Goal: Information Seeking & Learning: Find specific page/section

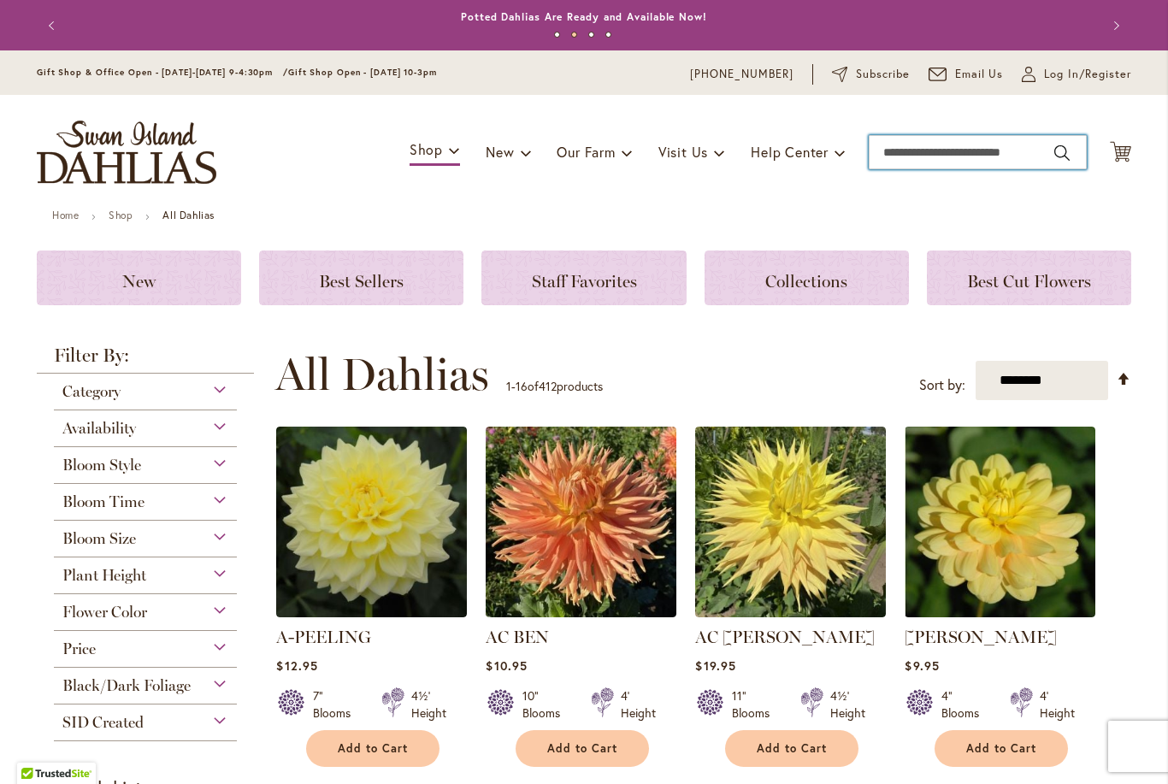
click at [931, 155] on input "Search" at bounding box center [978, 152] width 218 height 34
type input "*****"
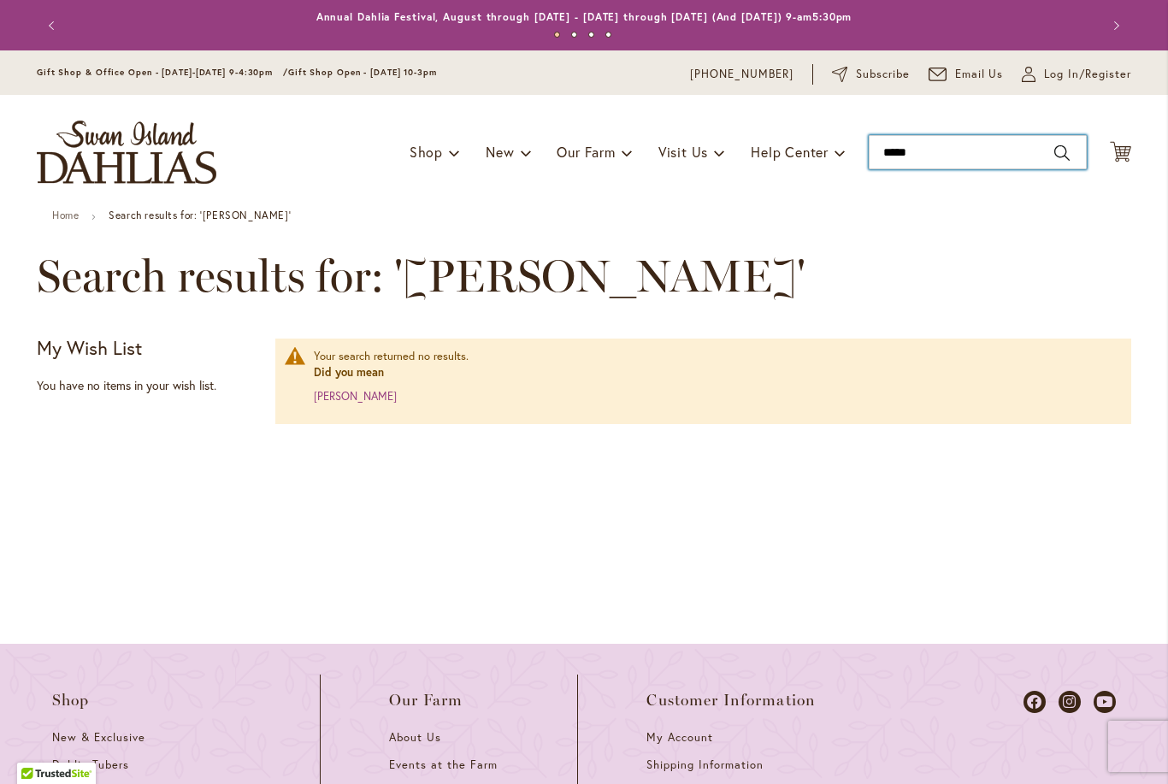
click at [958, 152] on input "*****" at bounding box center [978, 152] width 218 height 34
type input "*"
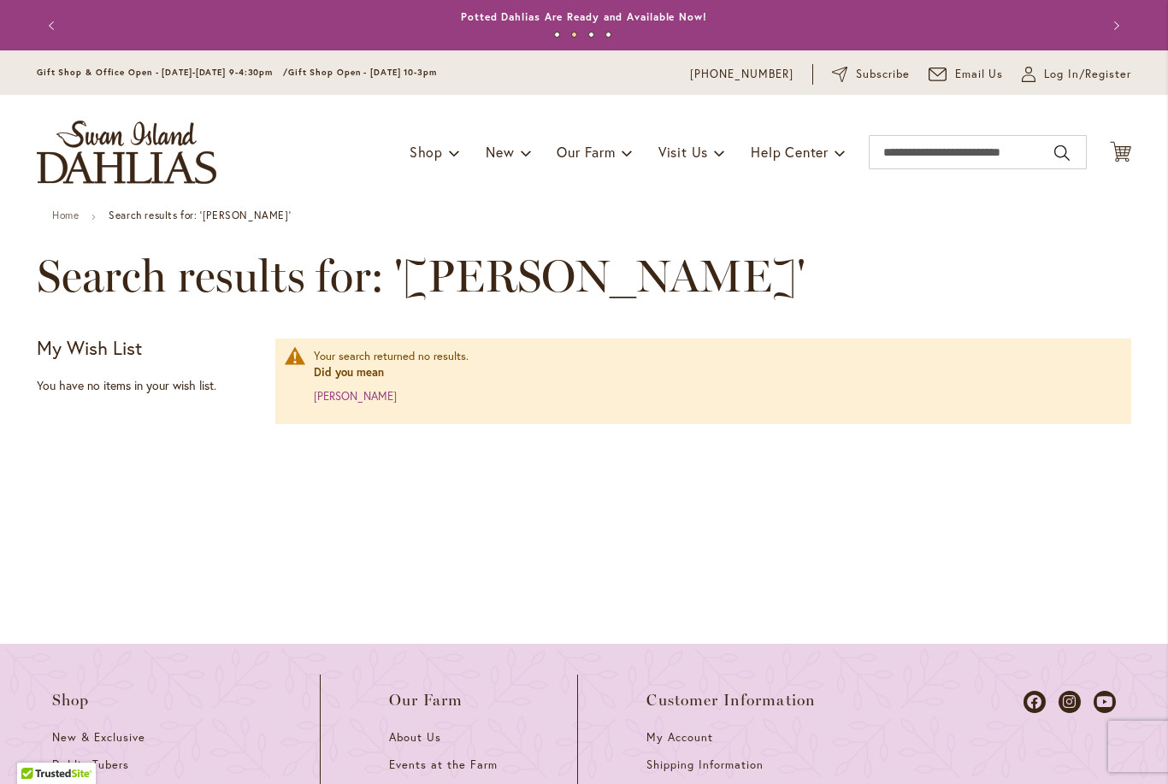
click at [115, 476] on div "Your search returned no results. Did you mean lindy My Wish List Last Added Ite…" at bounding box center [584, 464] width 1095 height 257
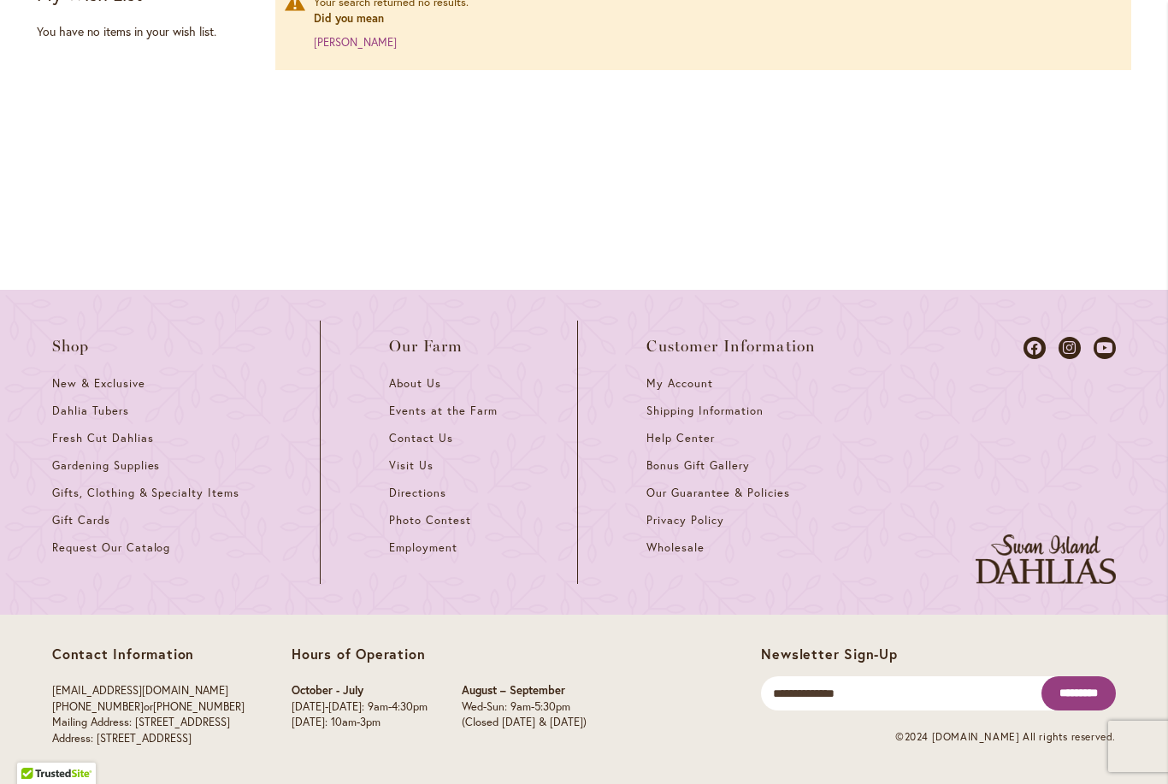
scroll to position [353, 0]
click at [411, 466] on span "Visit Us" at bounding box center [411, 466] width 44 height 15
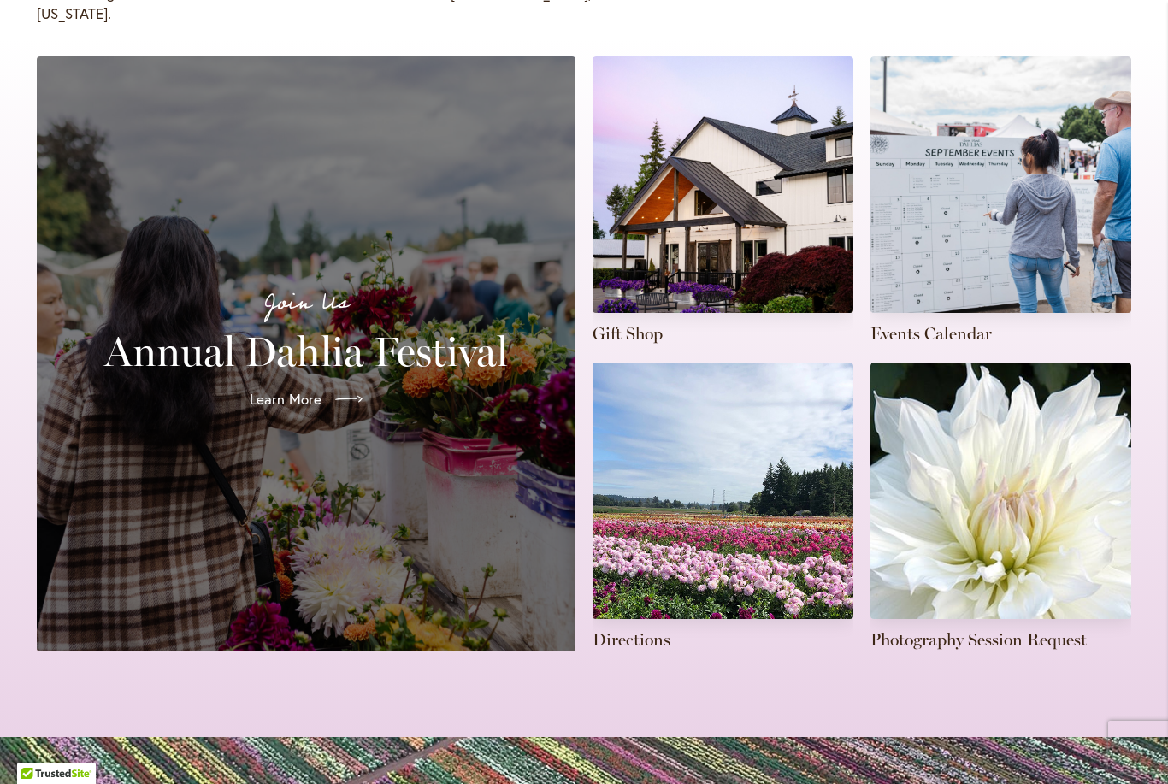
scroll to position [381, 0]
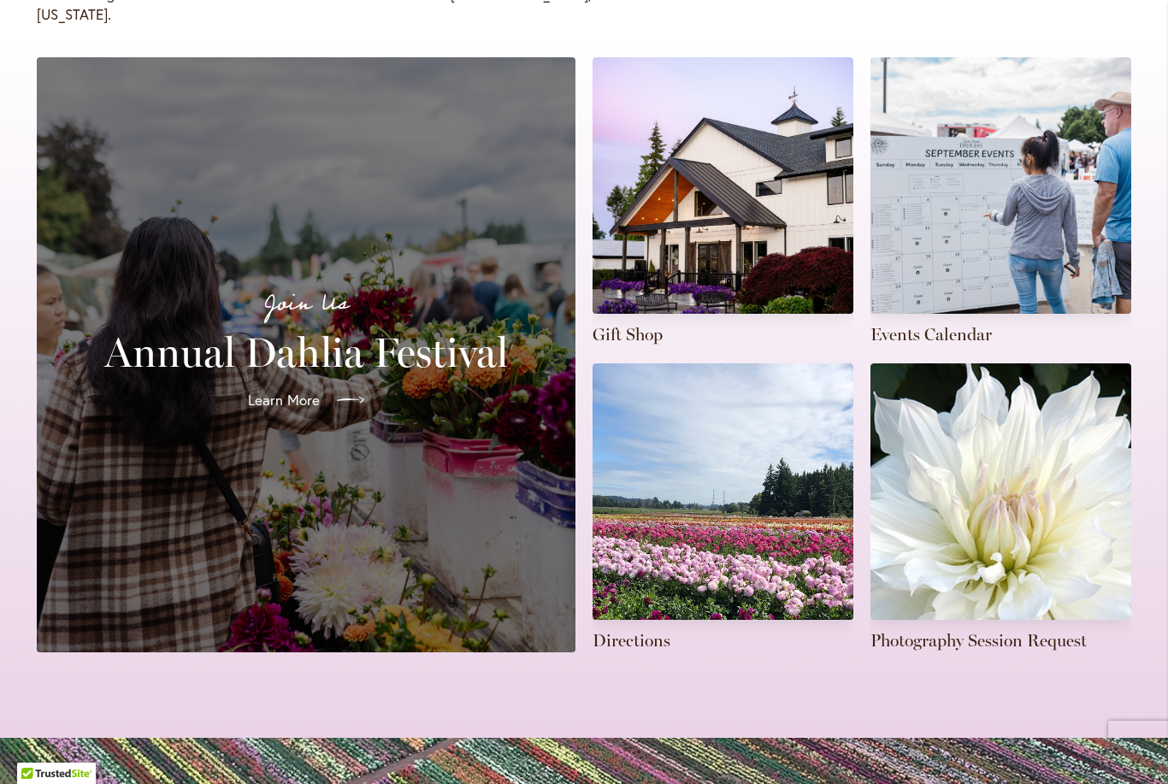
click at [308, 390] on span "Learn More" at bounding box center [284, 400] width 72 height 21
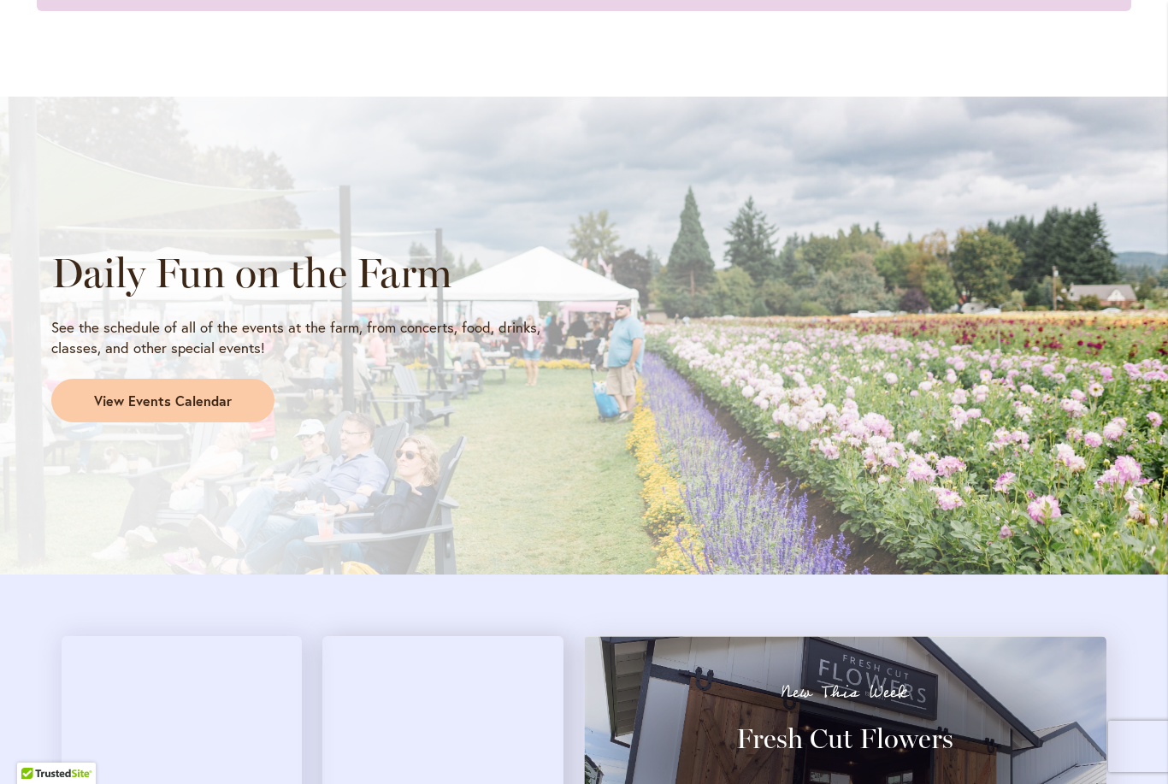
scroll to position [1320, 0]
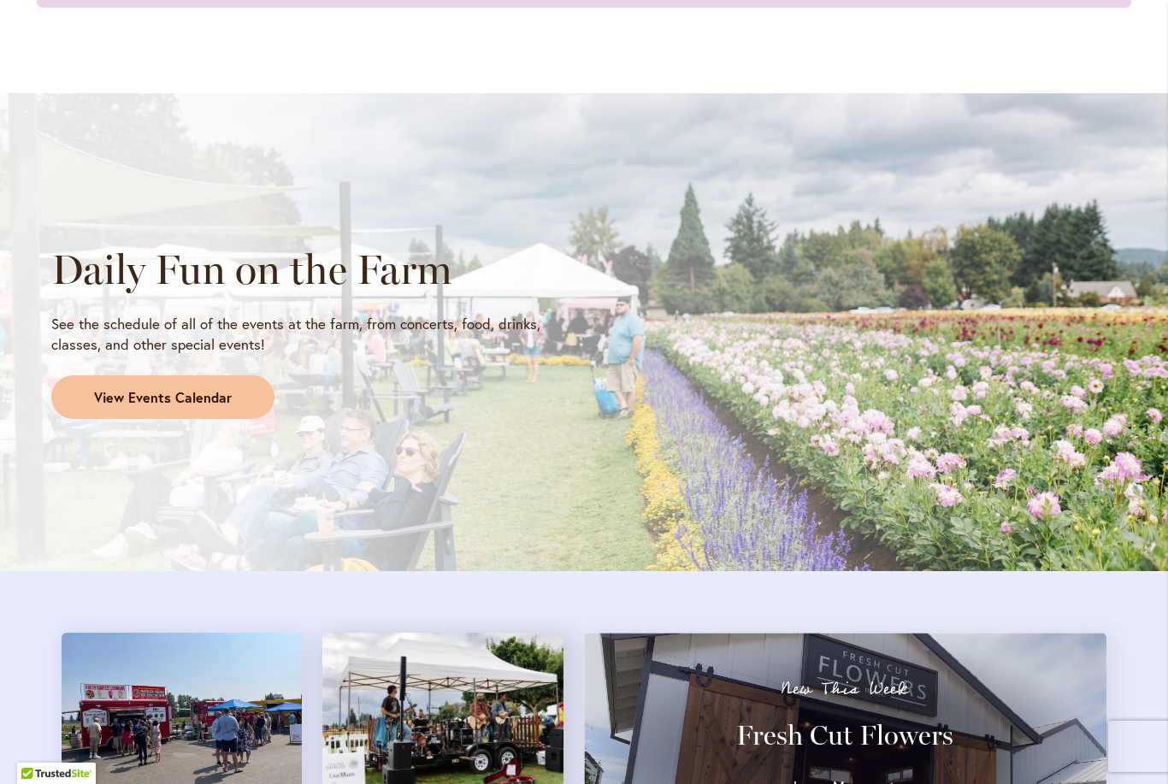
click at [180, 397] on span "View Events Calendar" at bounding box center [163, 398] width 138 height 20
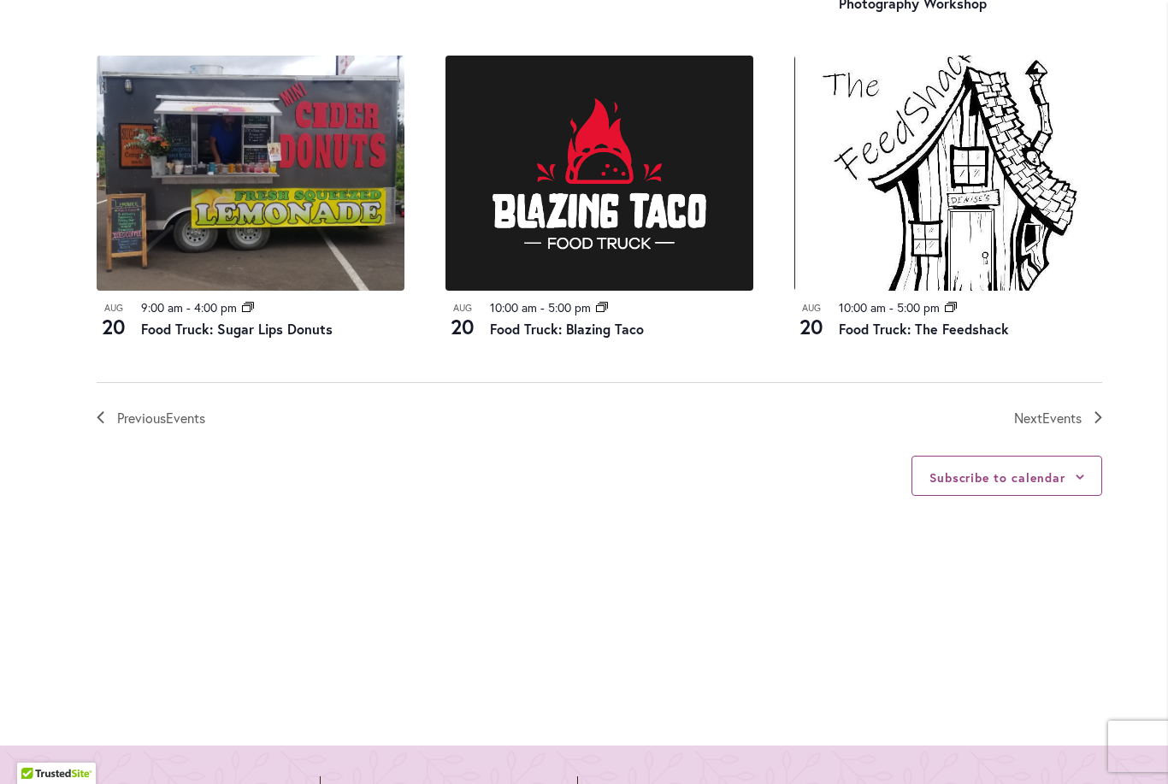
scroll to position [1949, 0]
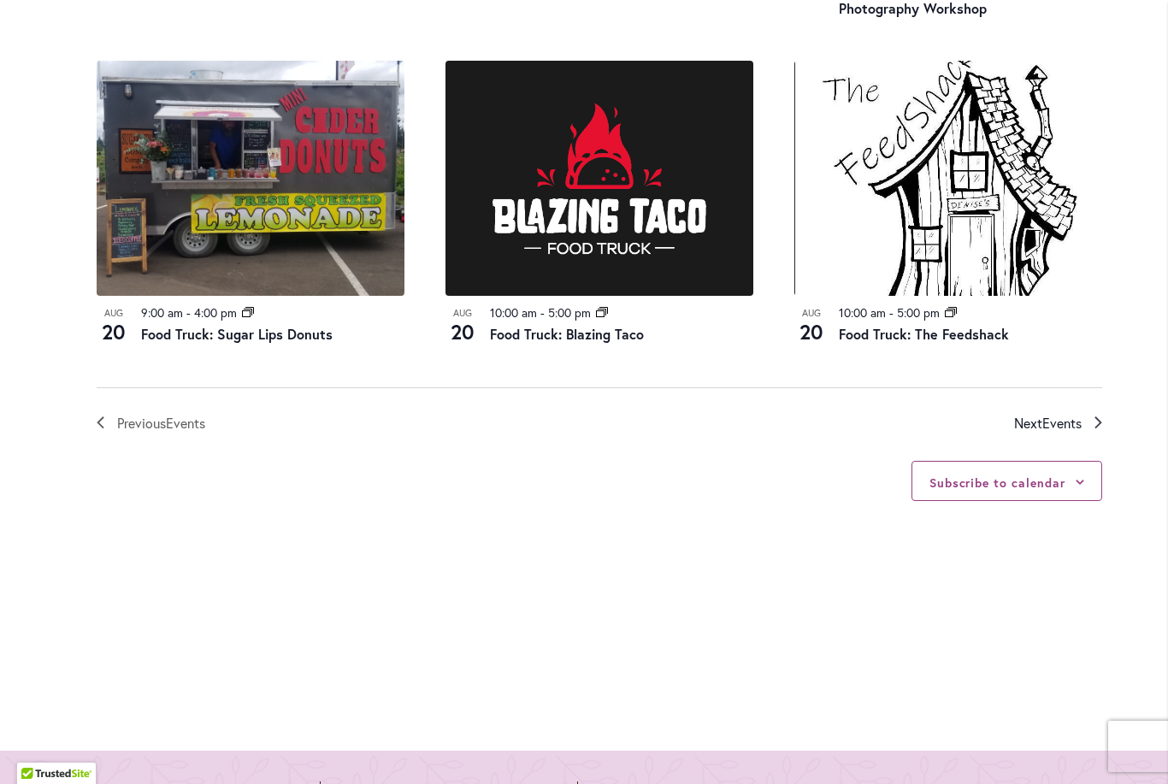
click at [1060, 428] on span "Events" at bounding box center [1062, 423] width 39 height 18
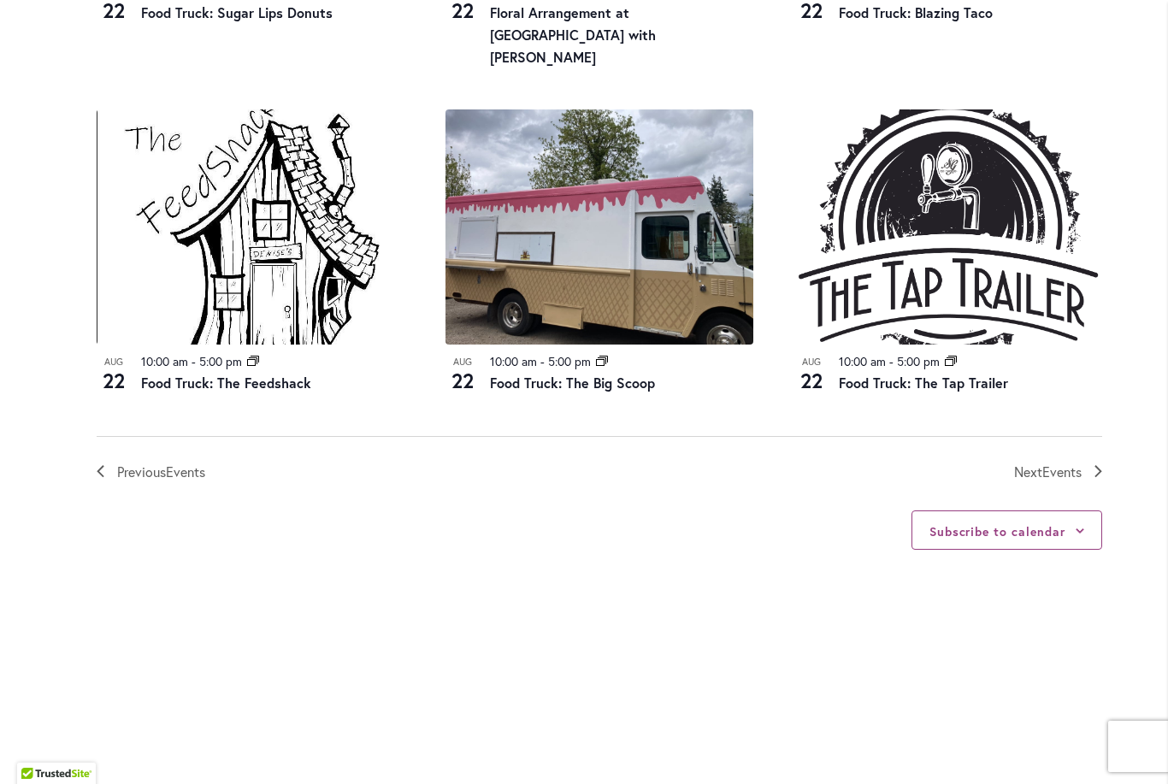
scroll to position [1872, 0]
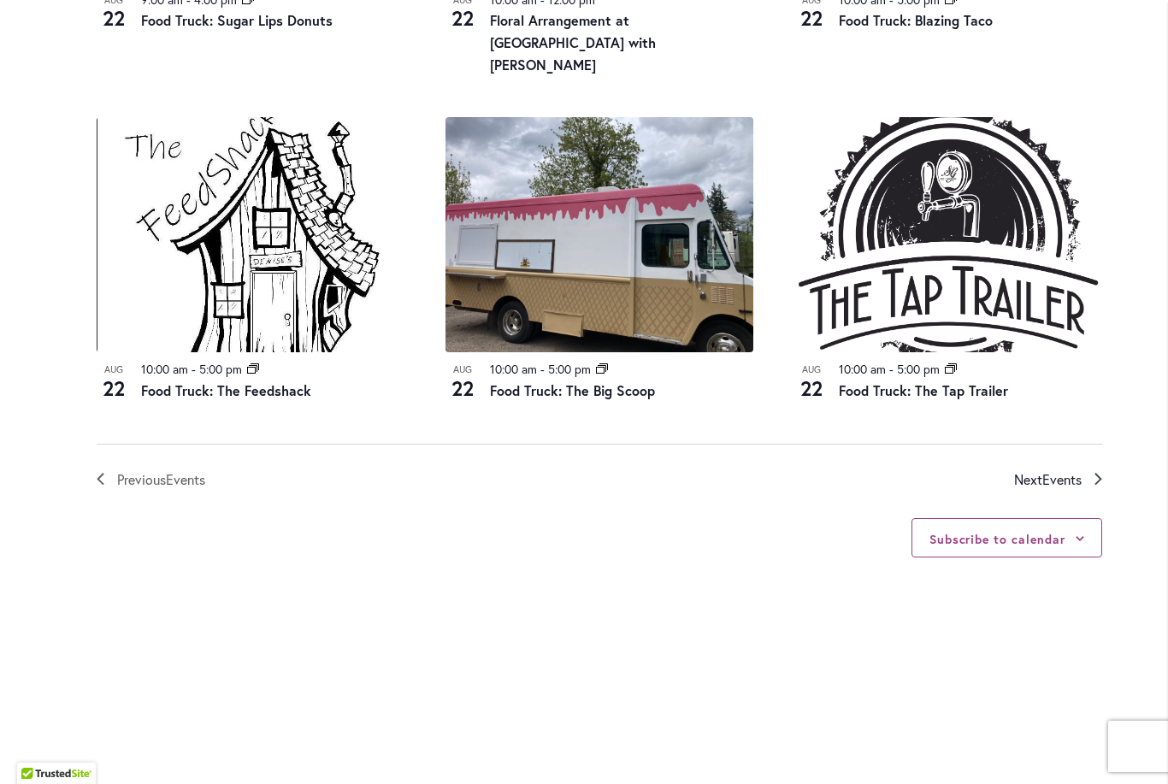
click at [1051, 470] on span "Events" at bounding box center [1062, 479] width 39 height 18
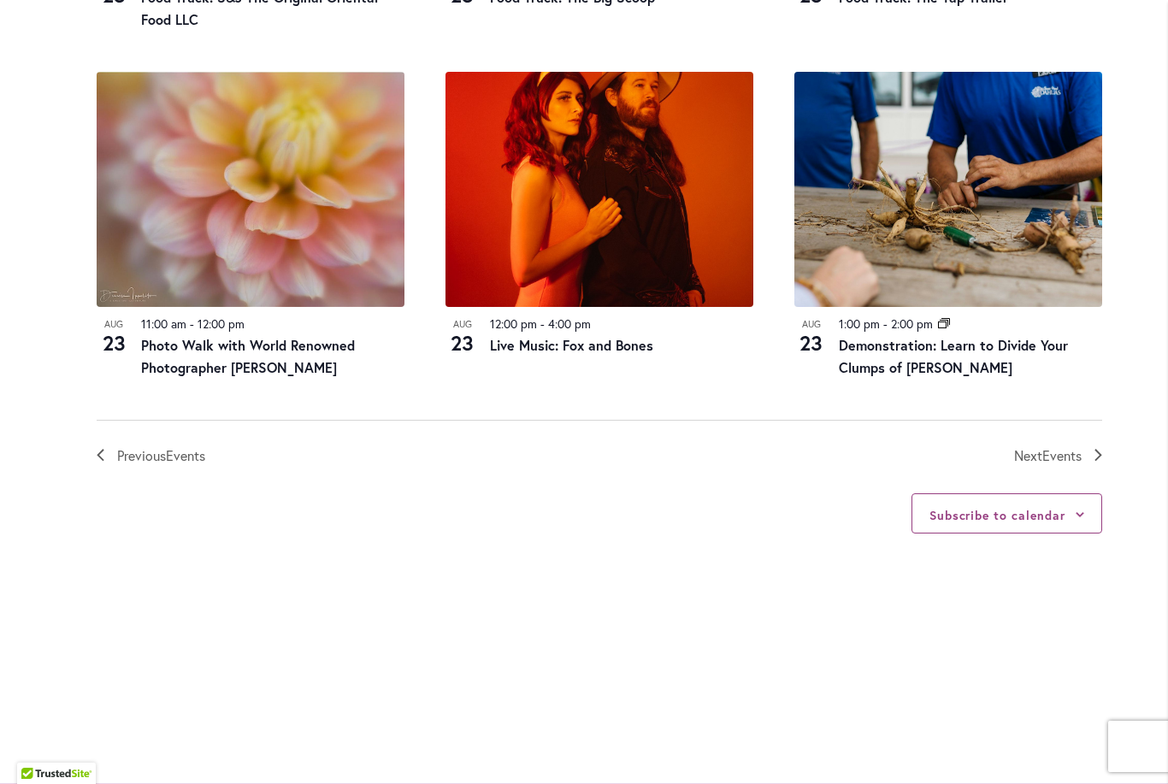
scroll to position [1919, 0]
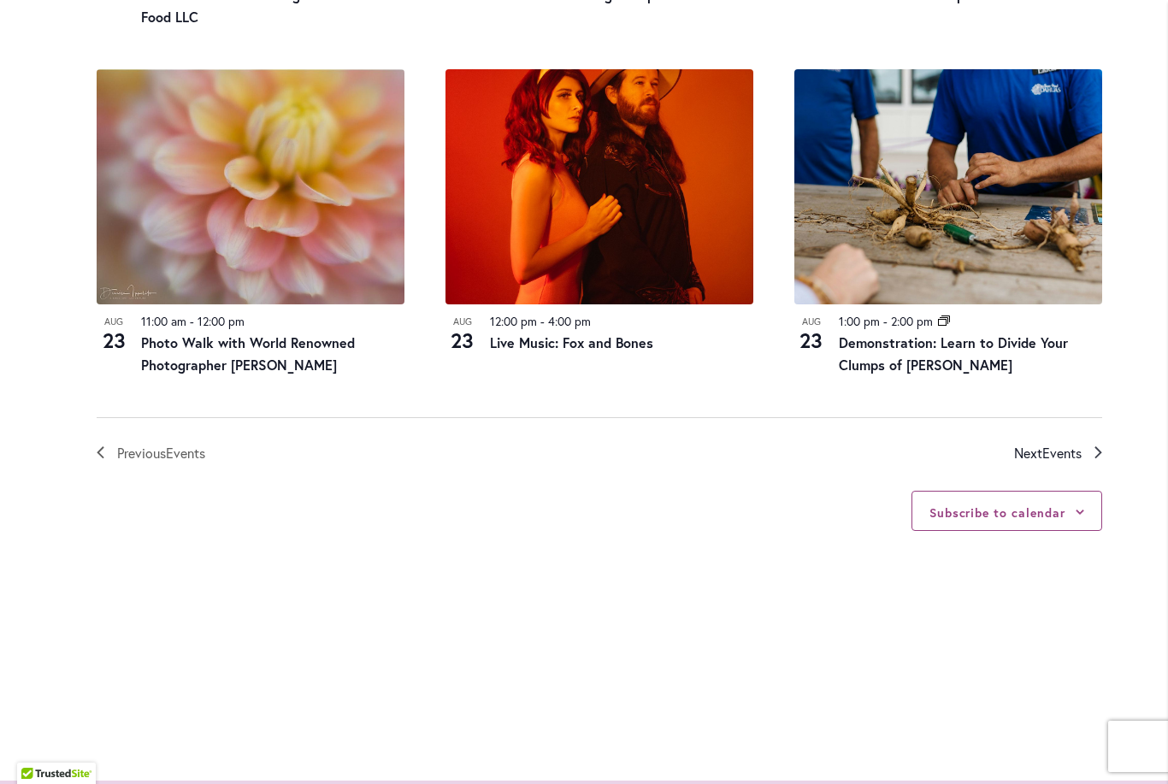
click at [1054, 447] on span "Events" at bounding box center [1062, 453] width 39 height 18
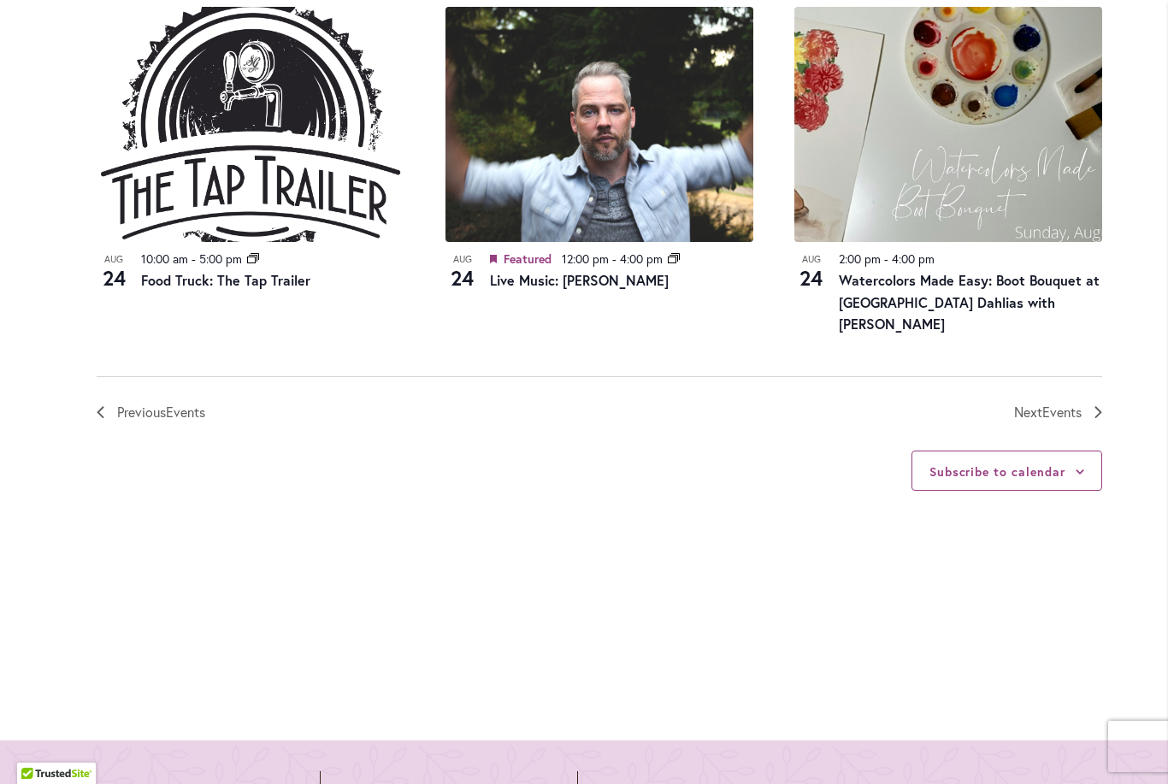
scroll to position [2006, 0]
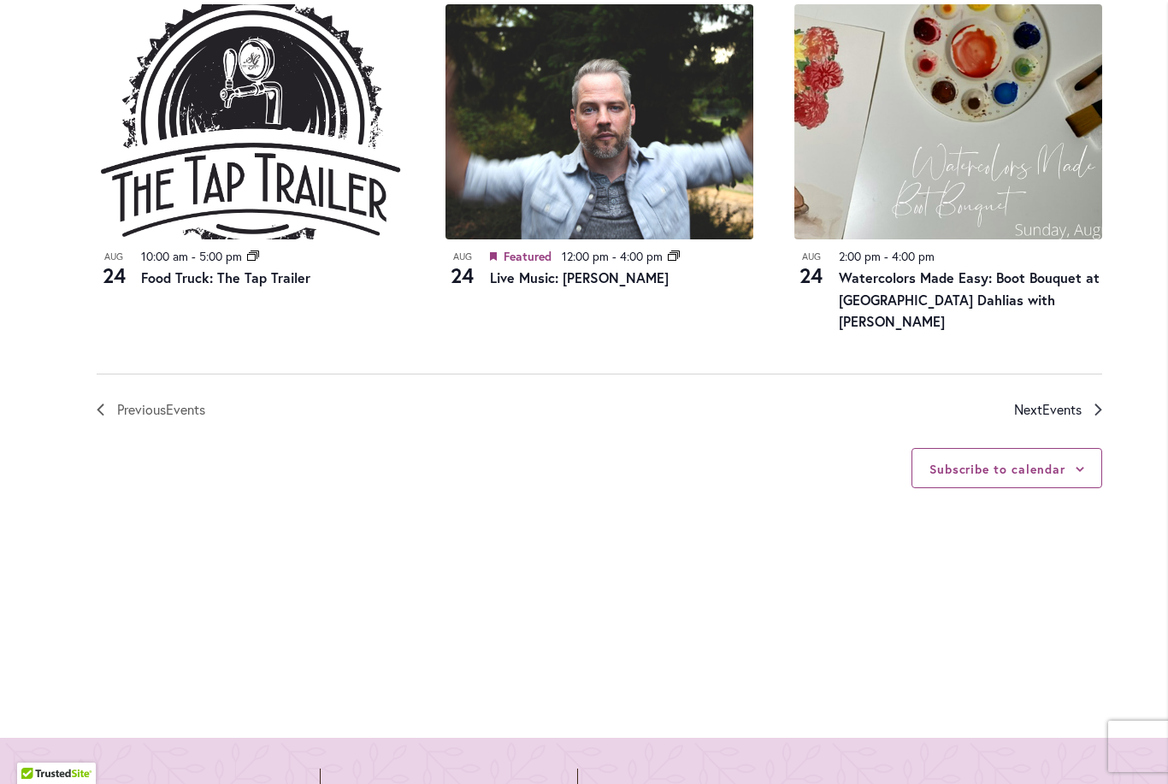
click at [1052, 400] on span "Events" at bounding box center [1062, 409] width 39 height 18
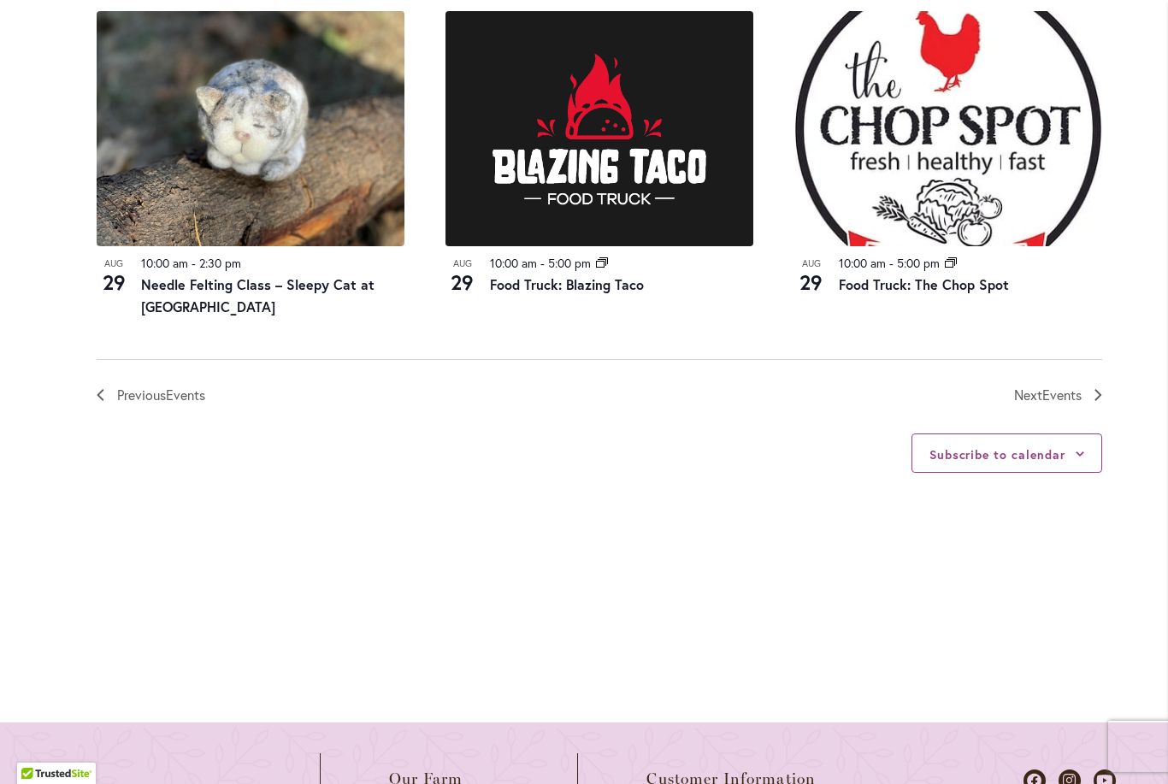
scroll to position [1935, 0]
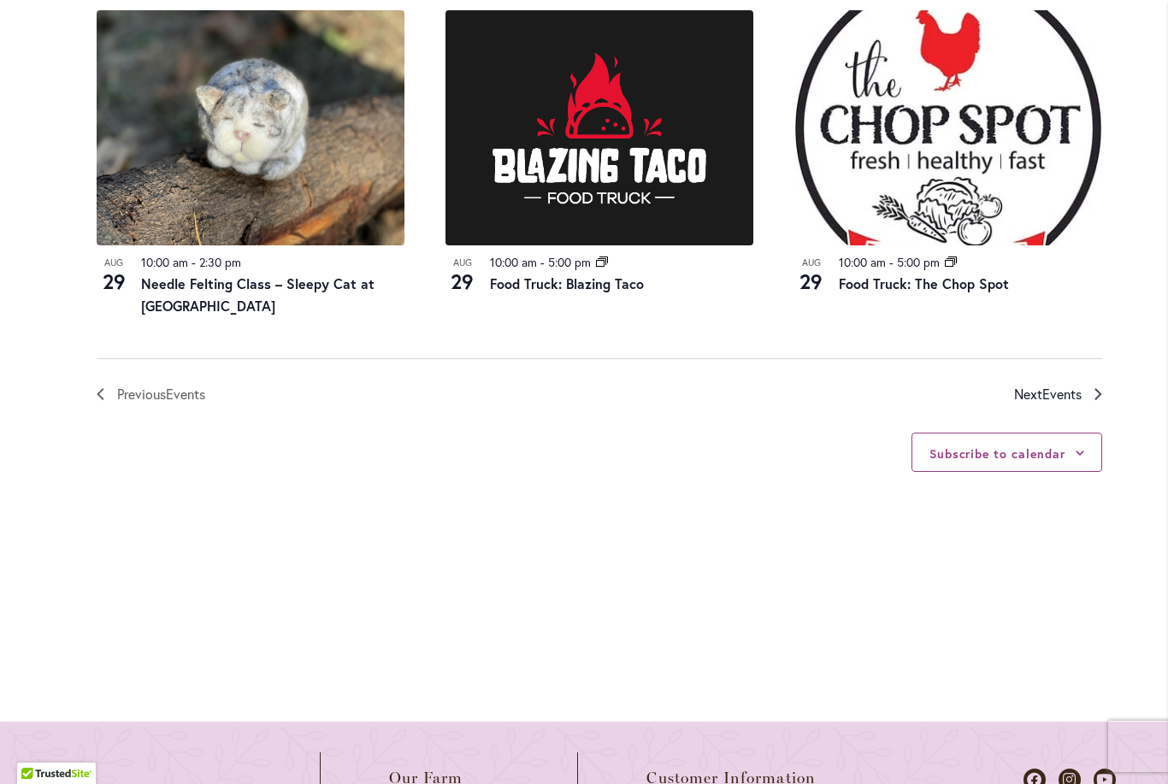
click at [1057, 394] on span "Events" at bounding box center [1062, 394] width 39 height 18
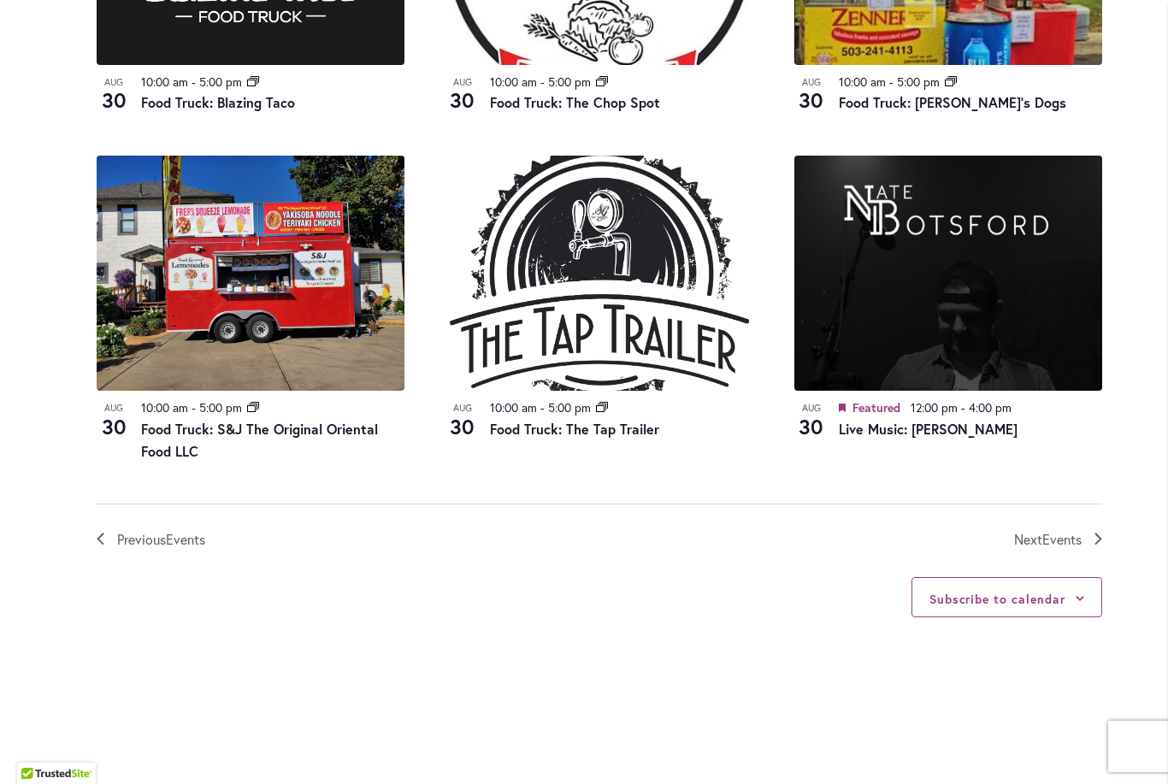
scroll to position [1834, 0]
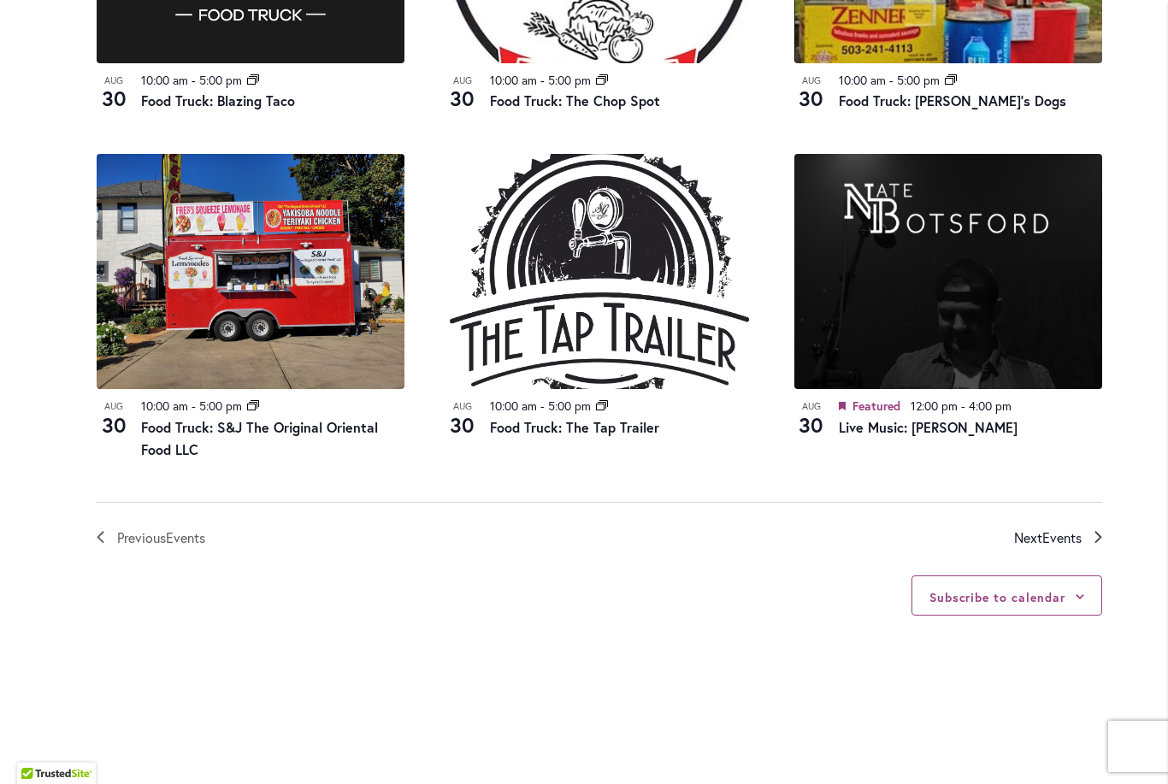
click at [1037, 531] on span "Next Events" at bounding box center [1048, 538] width 68 height 22
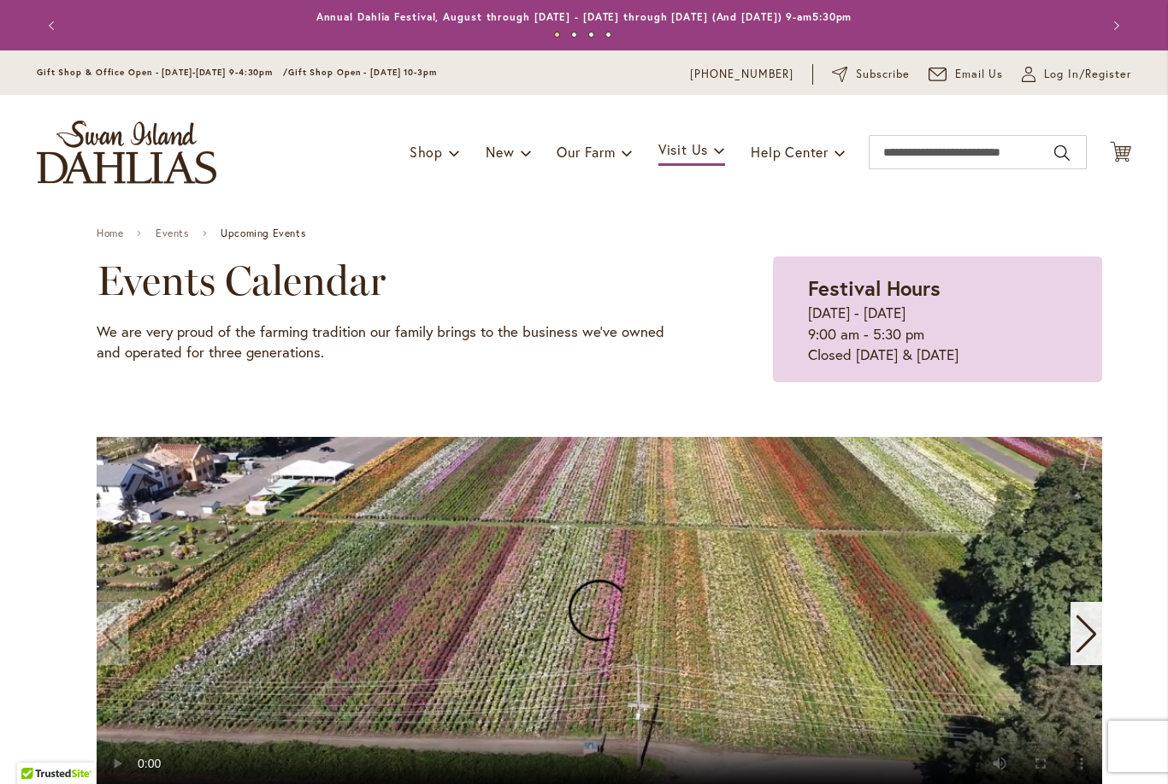
scroll to position [0, 0]
click at [1093, 80] on span "Log In/Register" at bounding box center [1087, 74] width 87 height 17
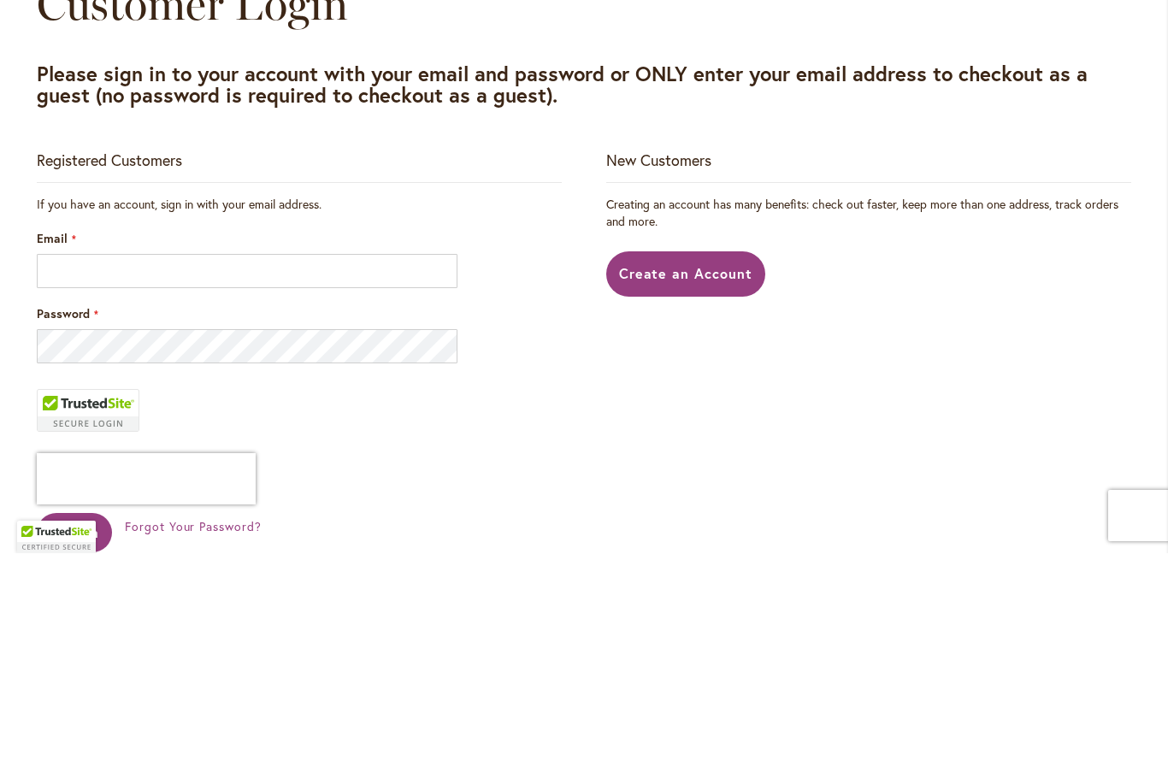
scroll to position [231, 0]
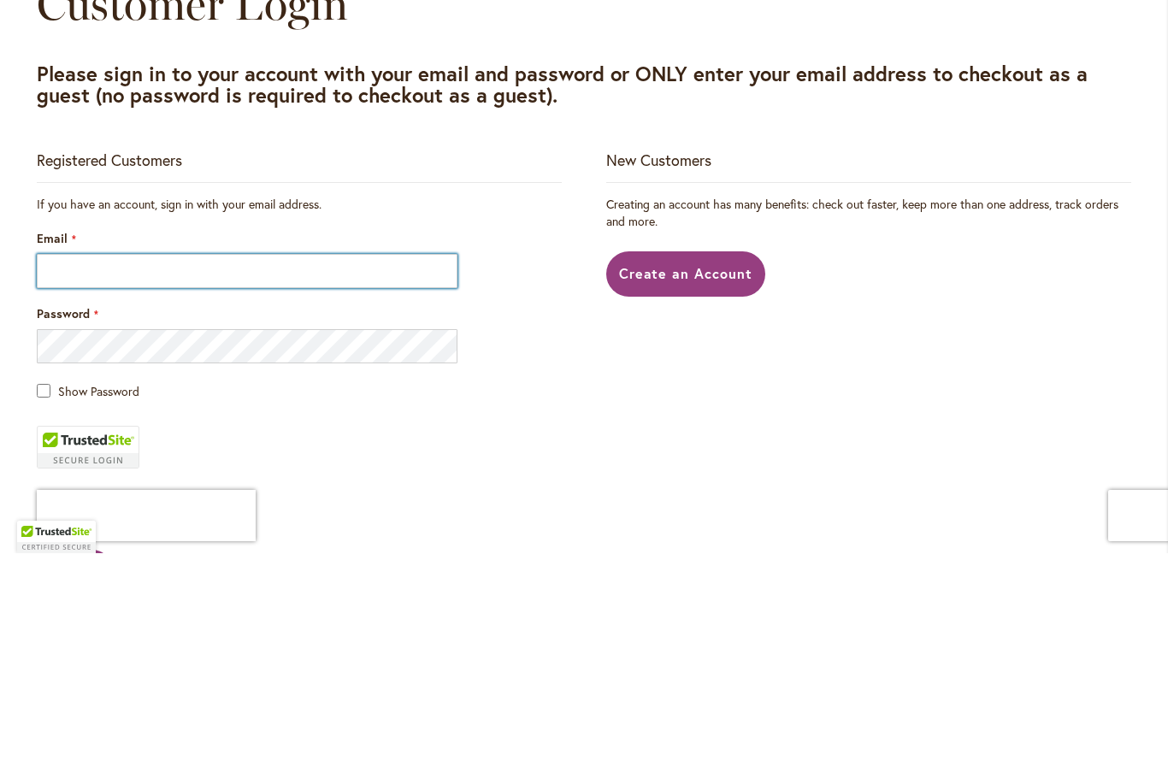
type input "**********"
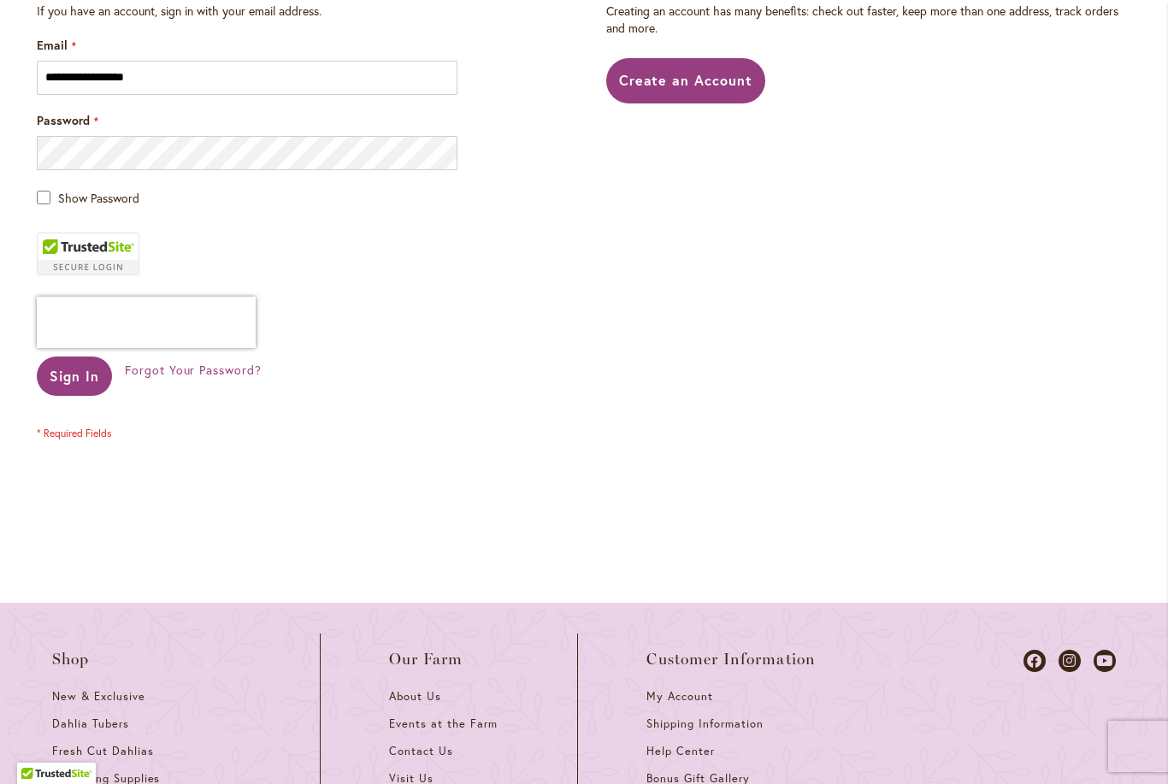
scroll to position [443, 0]
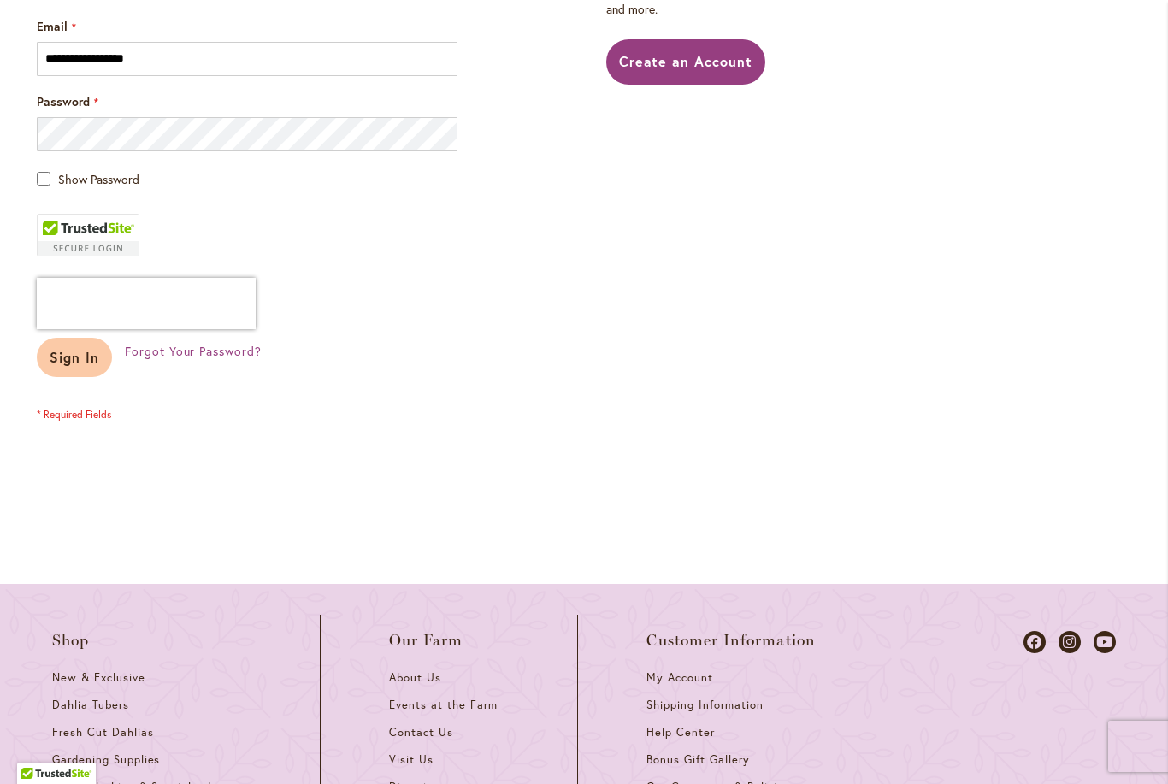
click at [75, 353] on span "Sign In" at bounding box center [75, 357] width 50 height 18
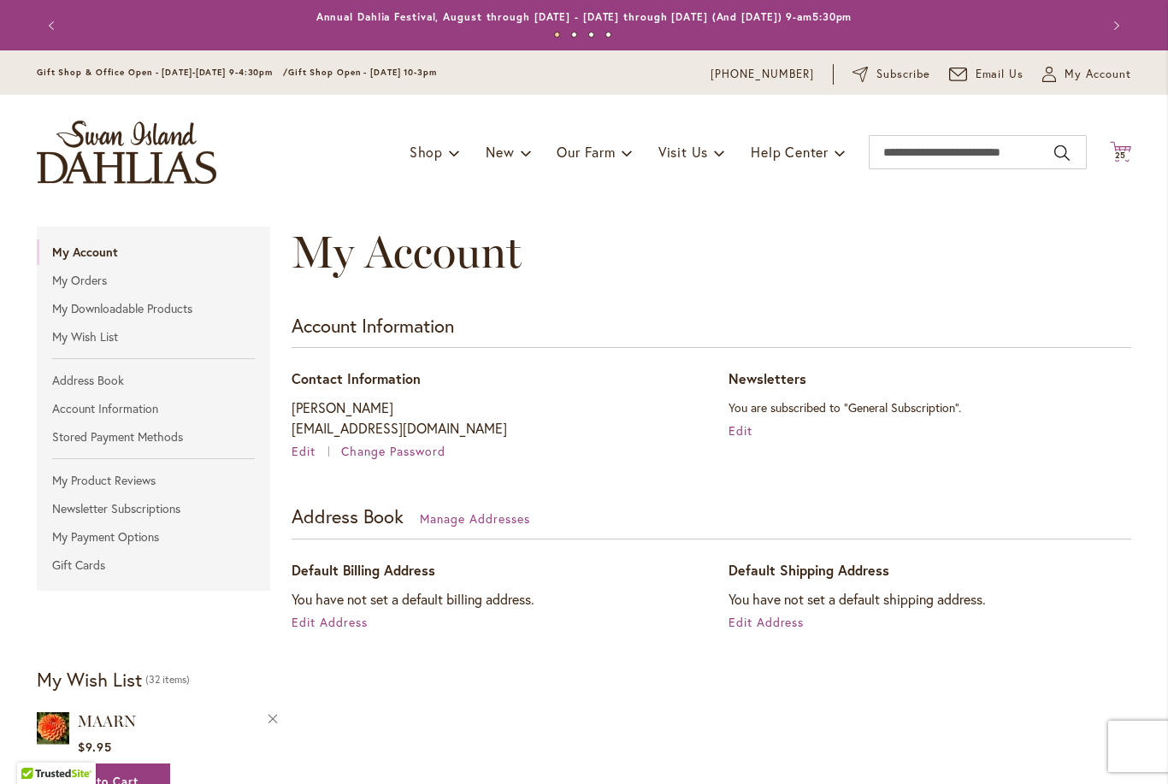
click at [1116, 157] on span "25" at bounding box center [1121, 155] width 12 height 11
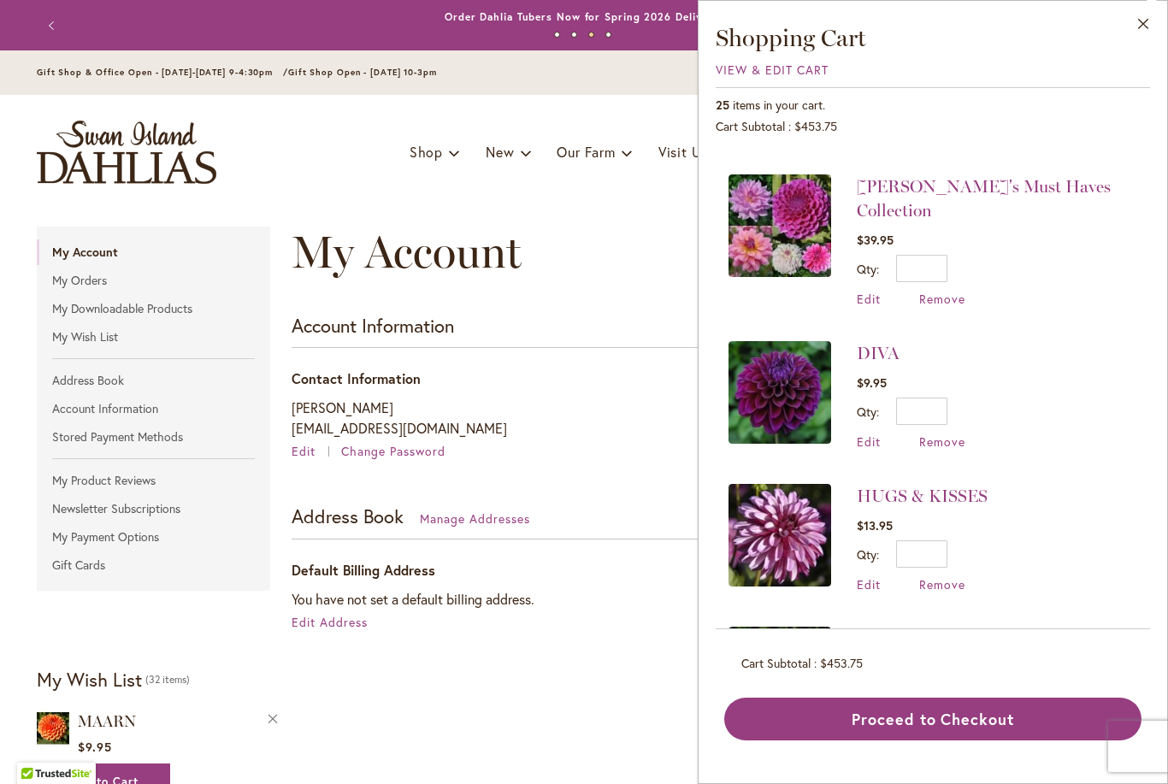
scroll to position [267, 0]
click at [945, 435] on span "Remove" at bounding box center [943, 443] width 46 height 16
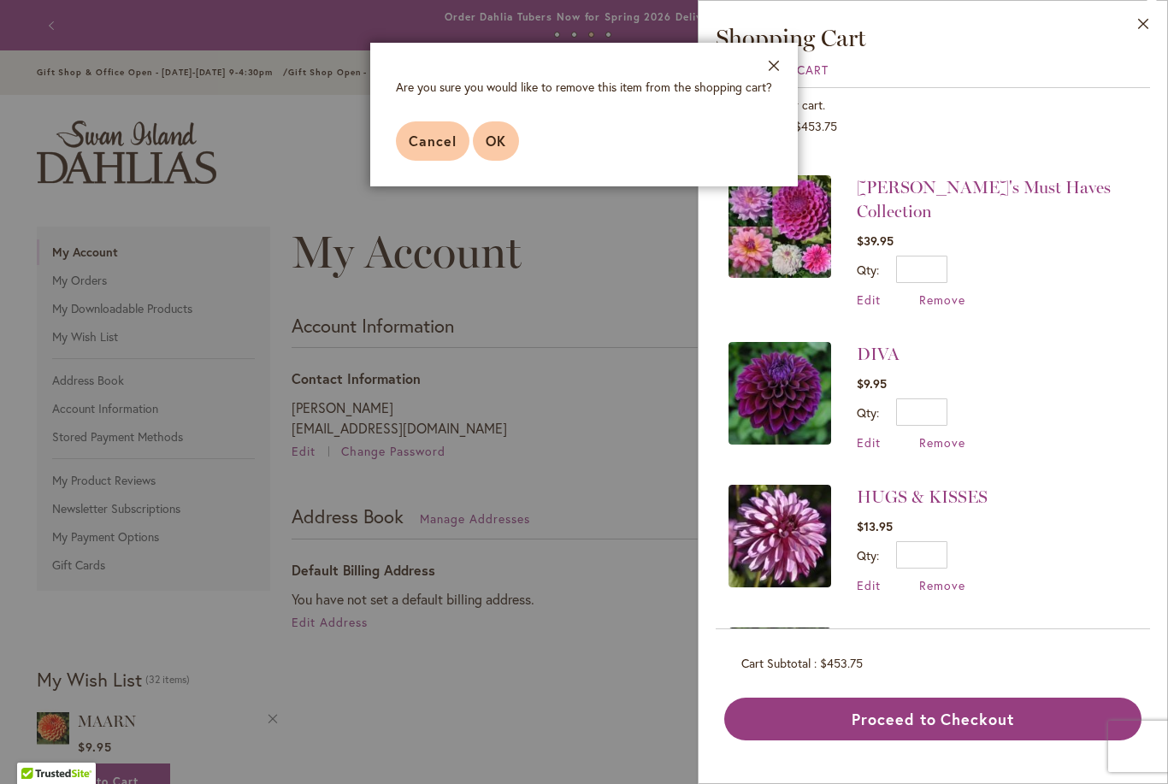
click at [486, 140] on span "OK" at bounding box center [496, 141] width 21 height 18
